Goal: Information Seeking & Learning: Learn about a topic

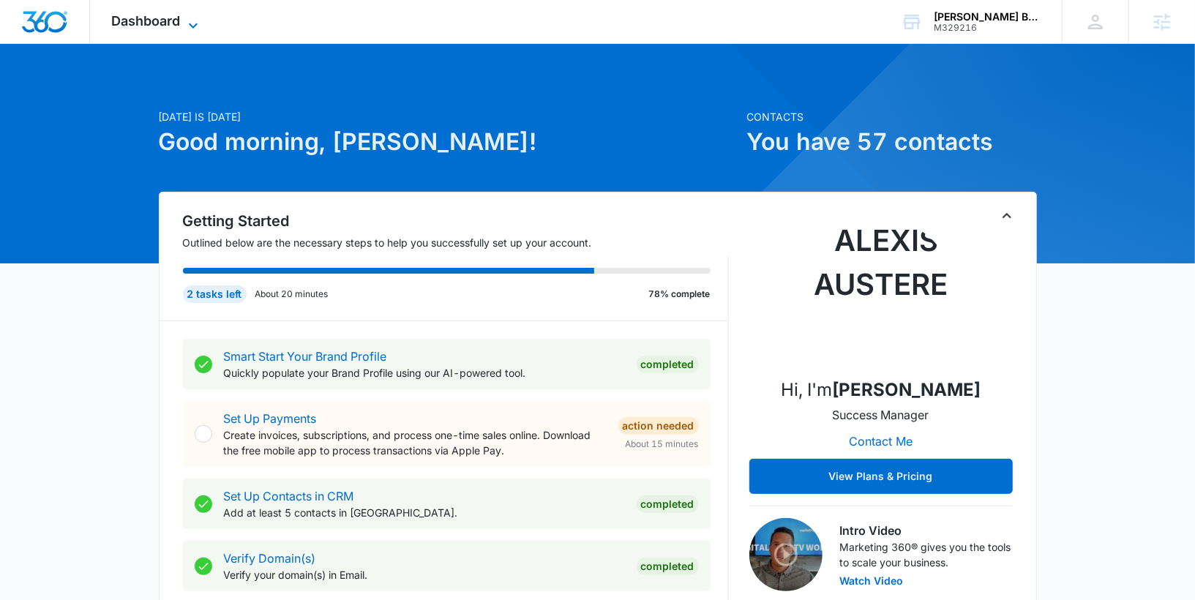
click at [168, 26] on span "Dashboard" at bounding box center [146, 20] width 69 height 15
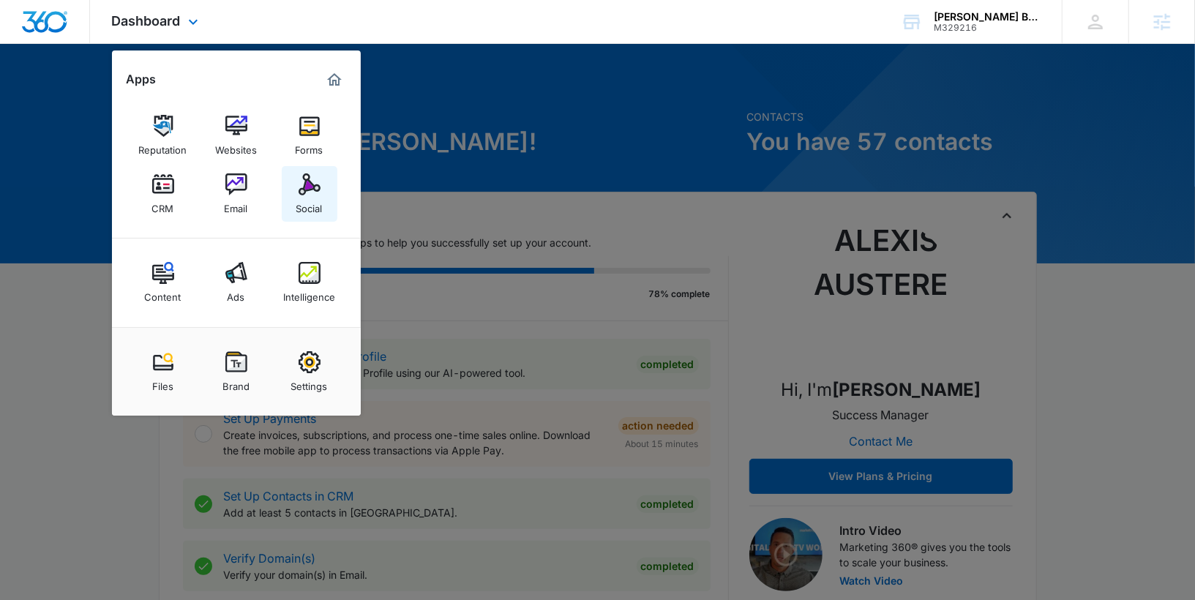
click at [301, 204] on div "Social" at bounding box center [309, 204] width 26 height 19
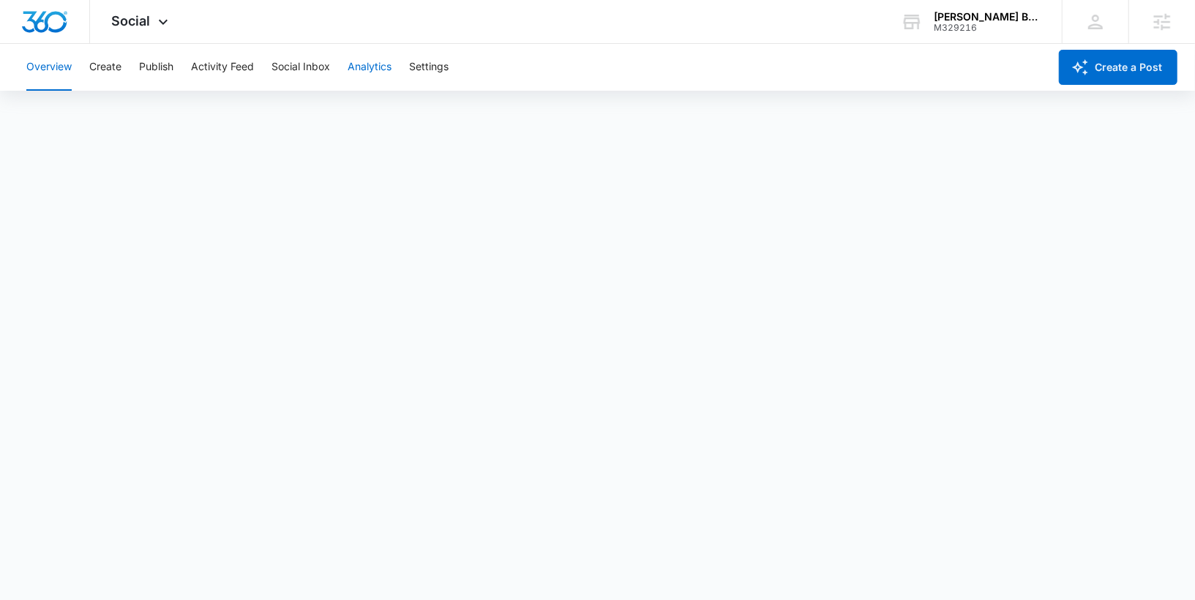
click at [361, 67] on button "Analytics" at bounding box center [370, 67] width 44 height 47
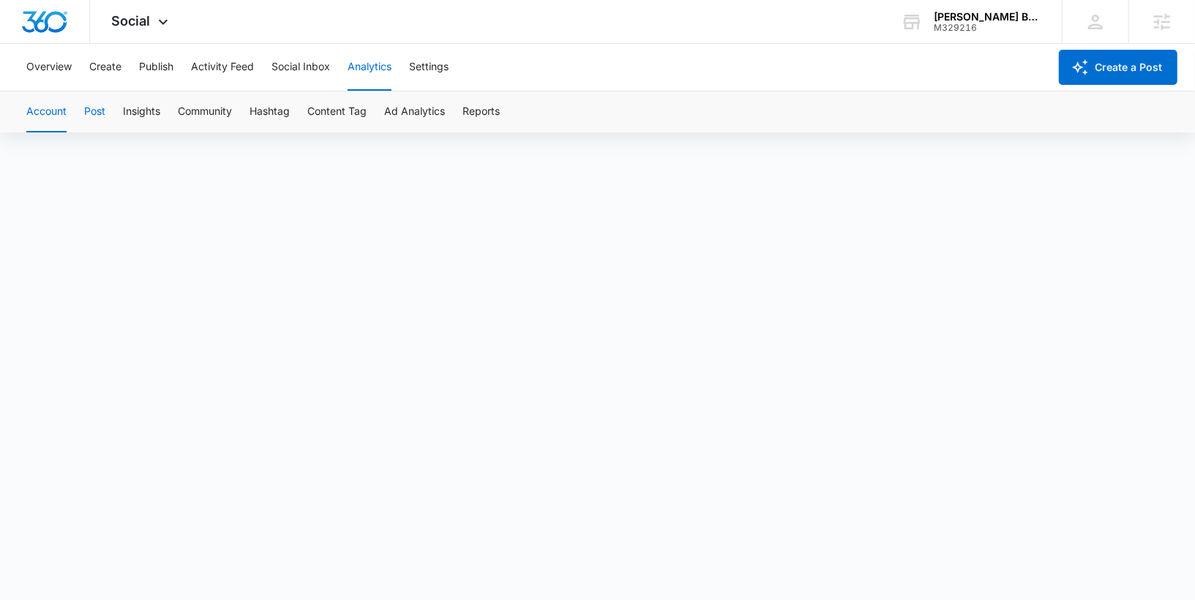
click at [86, 113] on button "Post" at bounding box center [94, 111] width 21 height 41
click at [149, 63] on button "Publish" at bounding box center [156, 67] width 34 height 47
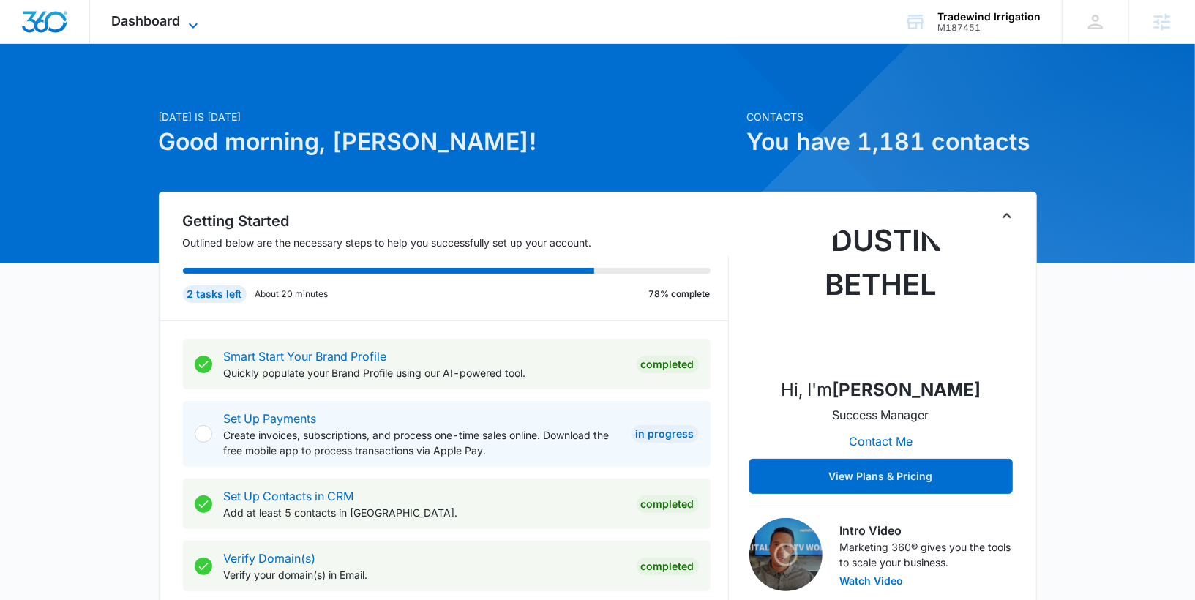
click at [165, 25] on span "Dashboard" at bounding box center [146, 20] width 69 height 15
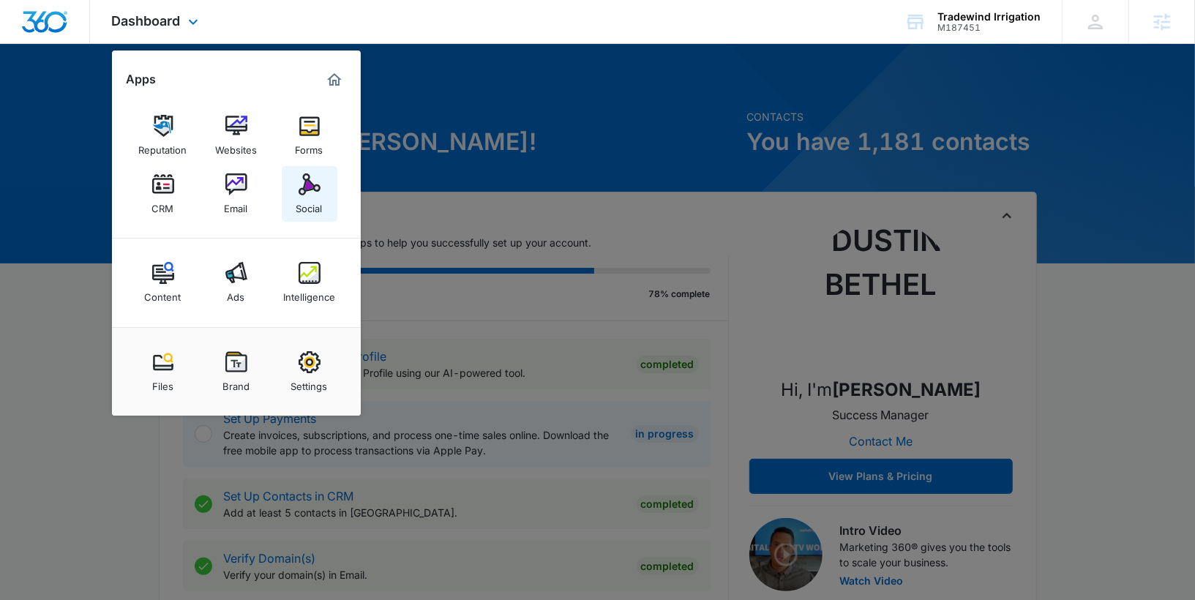
click at [286, 173] on link "Social" at bounding box center [310, 194] width 56 height 56
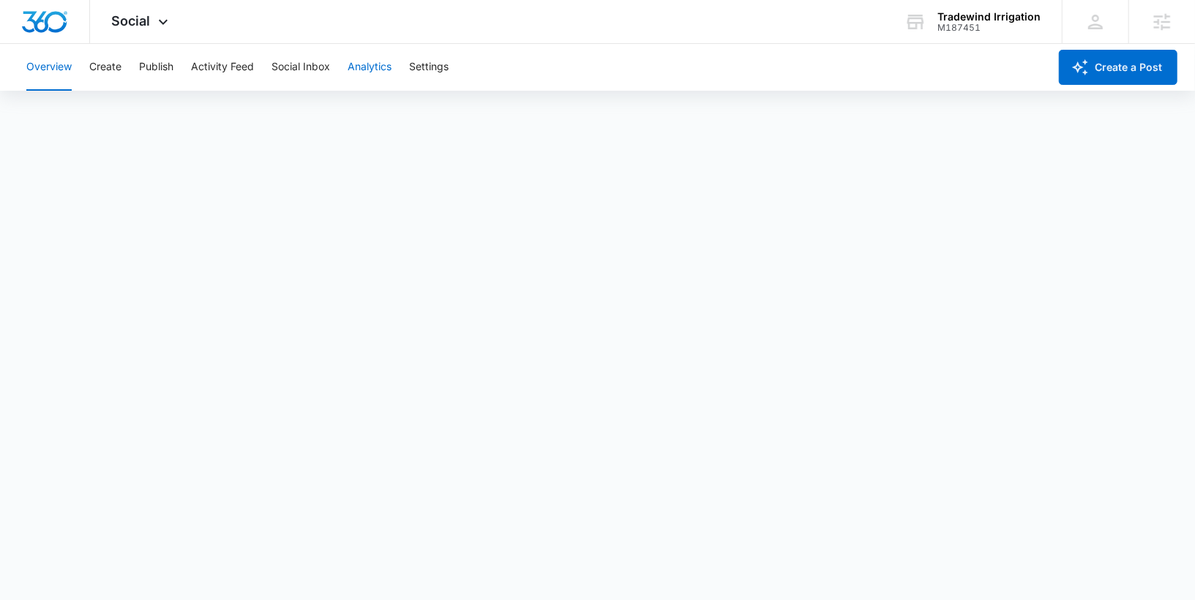
click at [358, 68] on button "Analytics" at bounding box center [370, 67] width 44 height 47
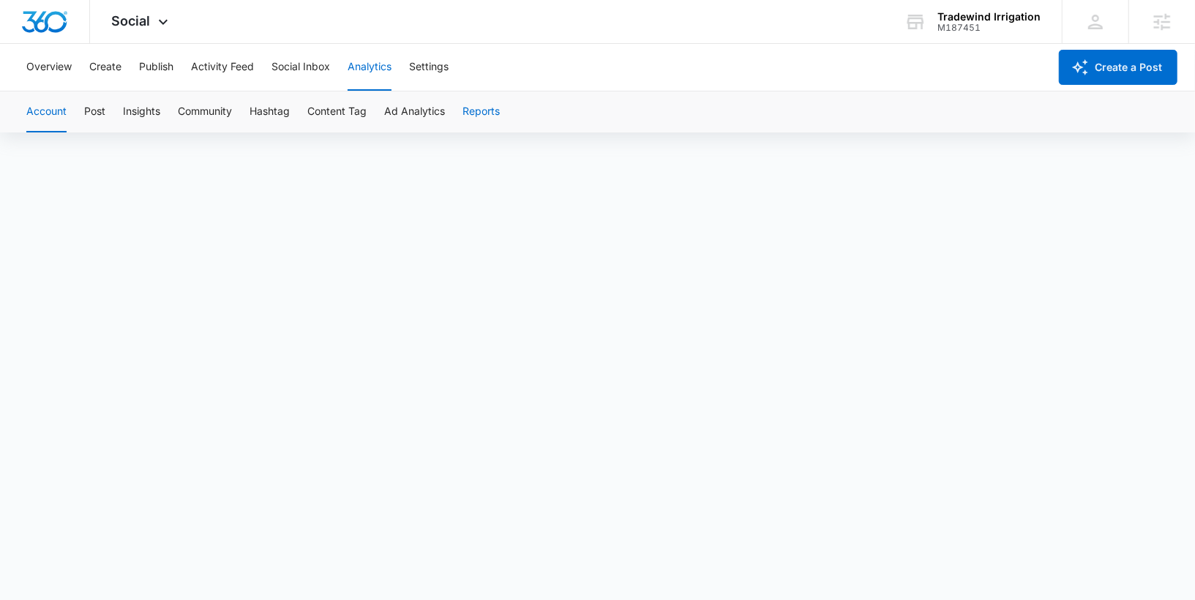
click at [491, 108] on button "Reports" at bounding box center [480, 111] width 37 height 41
